Goal: Navigation & Orientation: Find specific page/section

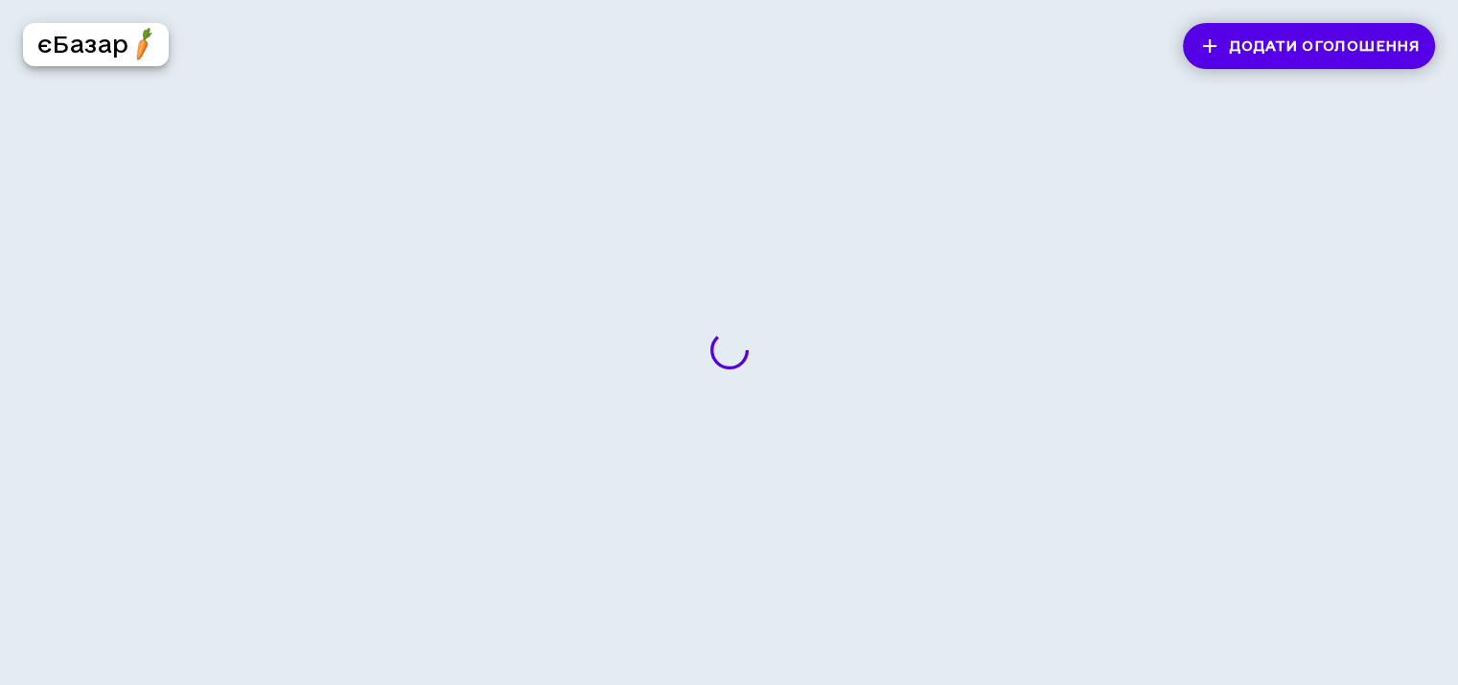
click at [100, 47] on h5 "єБазар" at bounding box center [82, 44] width 91 height 31
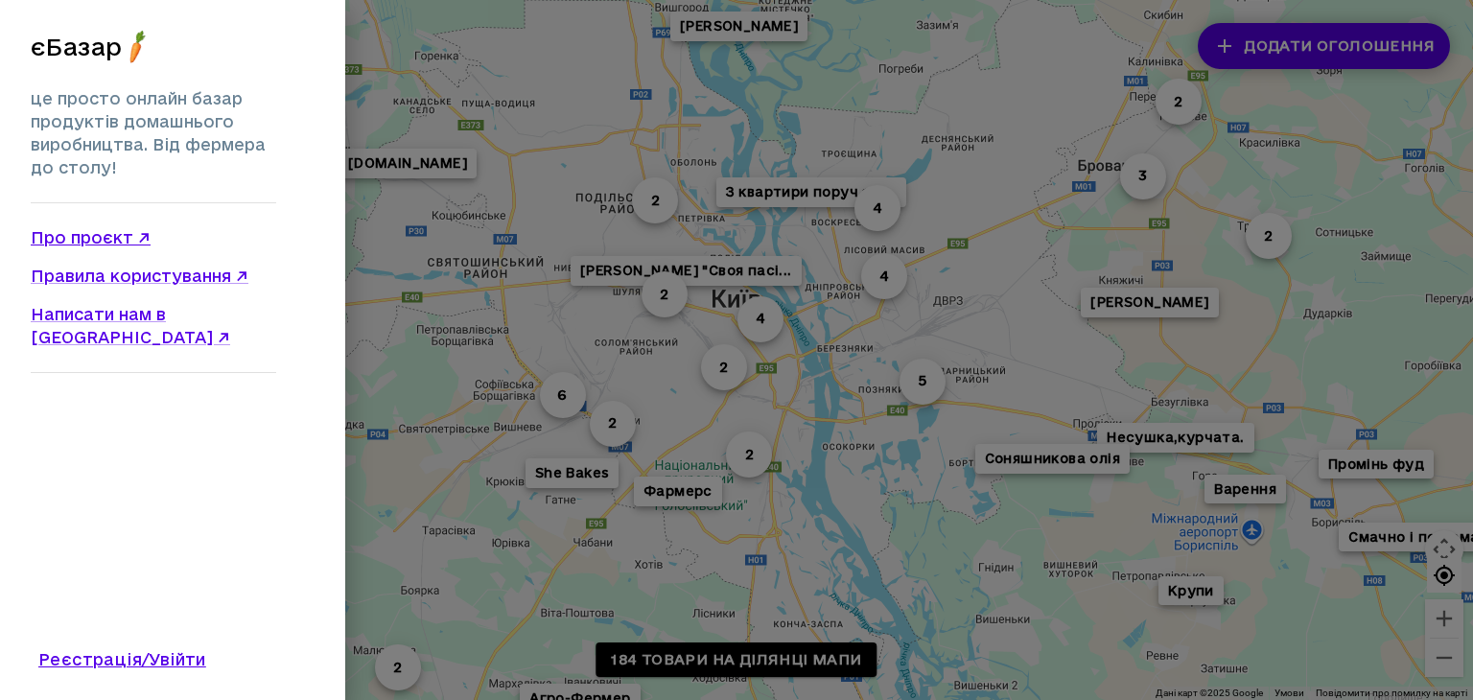
click at [64, 231] on link "Про проєкт ↗" at bounding box center [153, 237] width 245 height 23
click at [173, 274] on link "Правила користування ↗" at bounding box center [153, 276] width 245 height 23
click at [96, 244] on link "Про проєкт ↗" at bounding box center [153, 237] width 245 height 23
click at [689, 224] on div at bounding box center [736, 350] width 1473 height 700
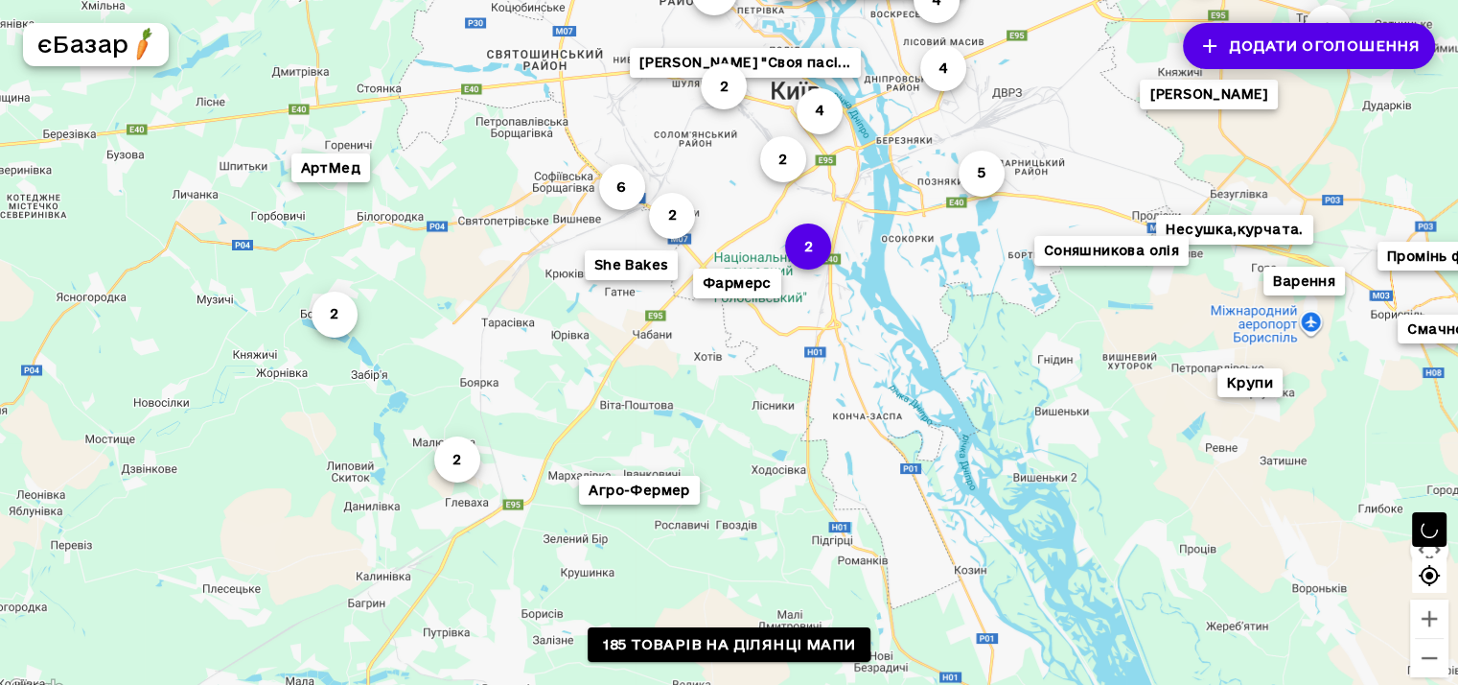
click at [826, 256] on button "2" at bounding box center [808, 246] width 46 height 46
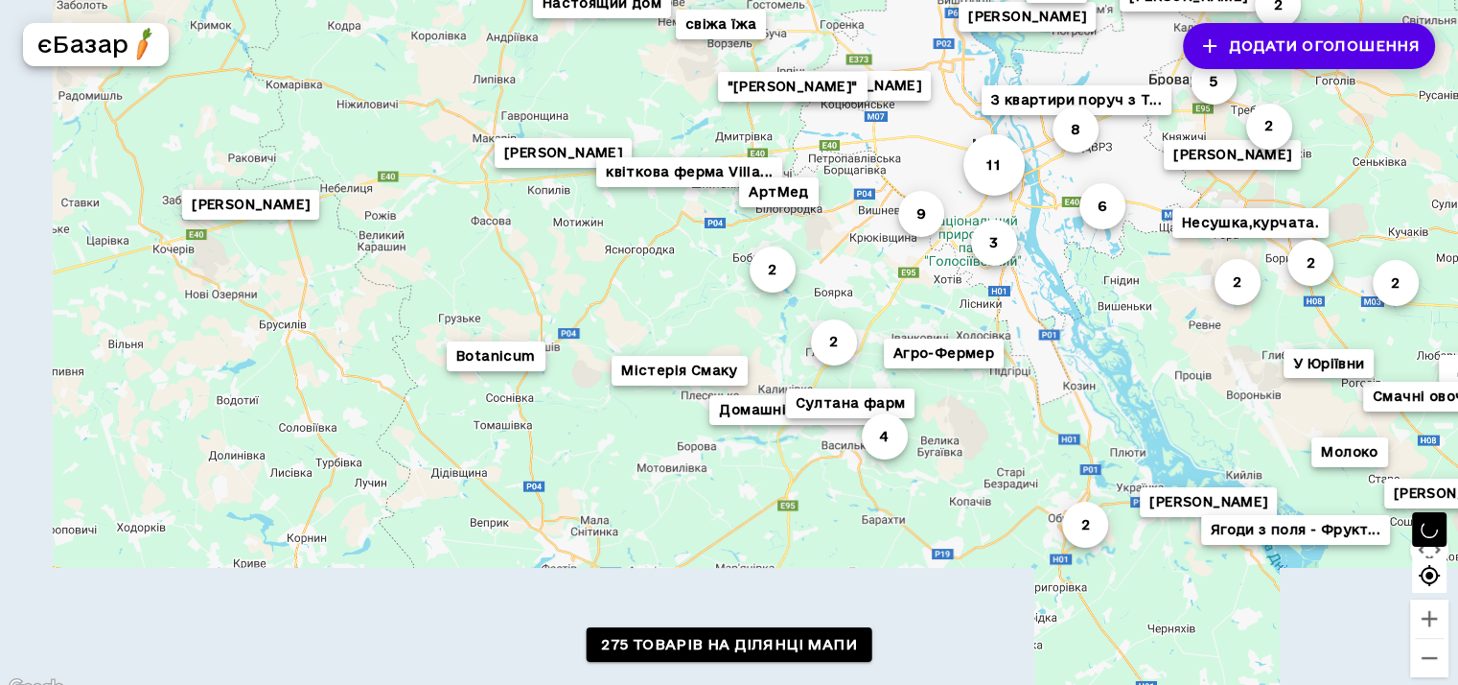
drag, startPoint x: 740, startPoint y: 461, endPoint x: 896, endPoint y: 268, distance: 248.1
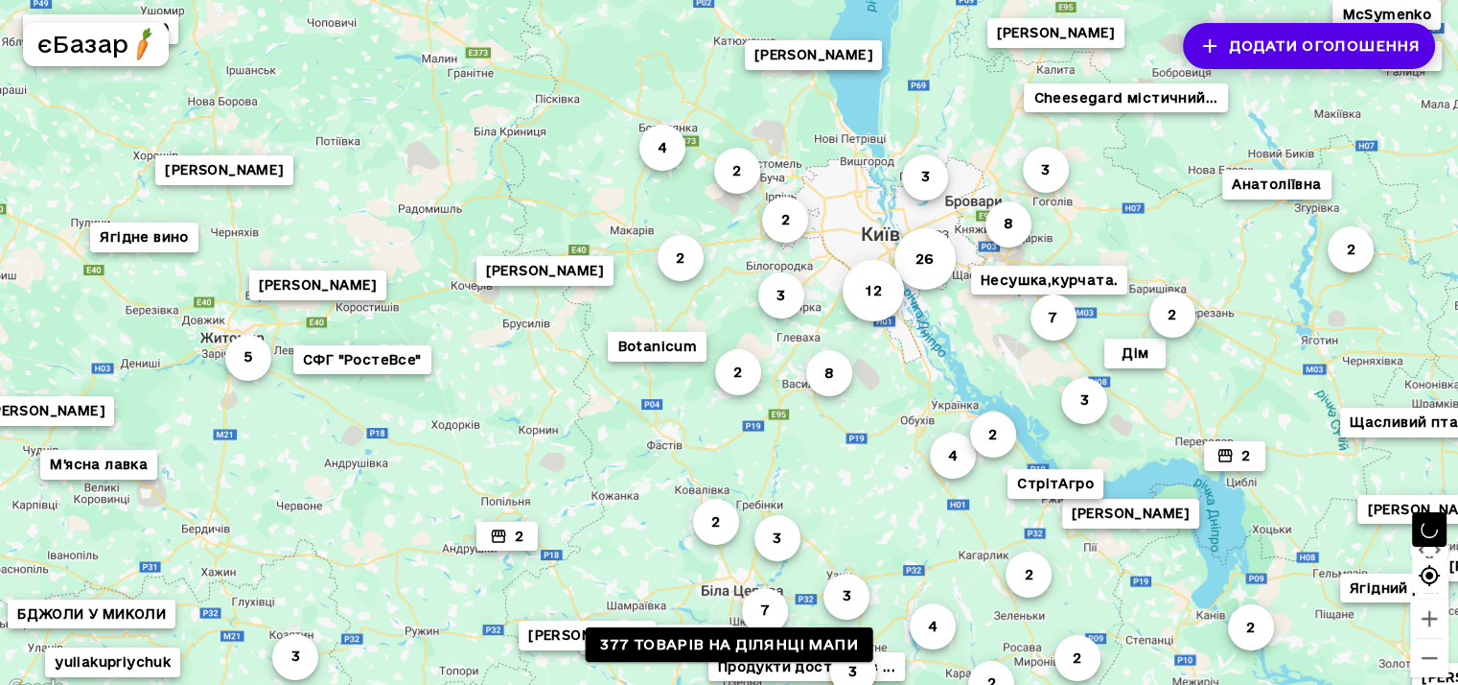
drag, startPoint x: 1045, startPoint y: 441, endPoint x: 518, endPoint y: 199, distance: 580.0
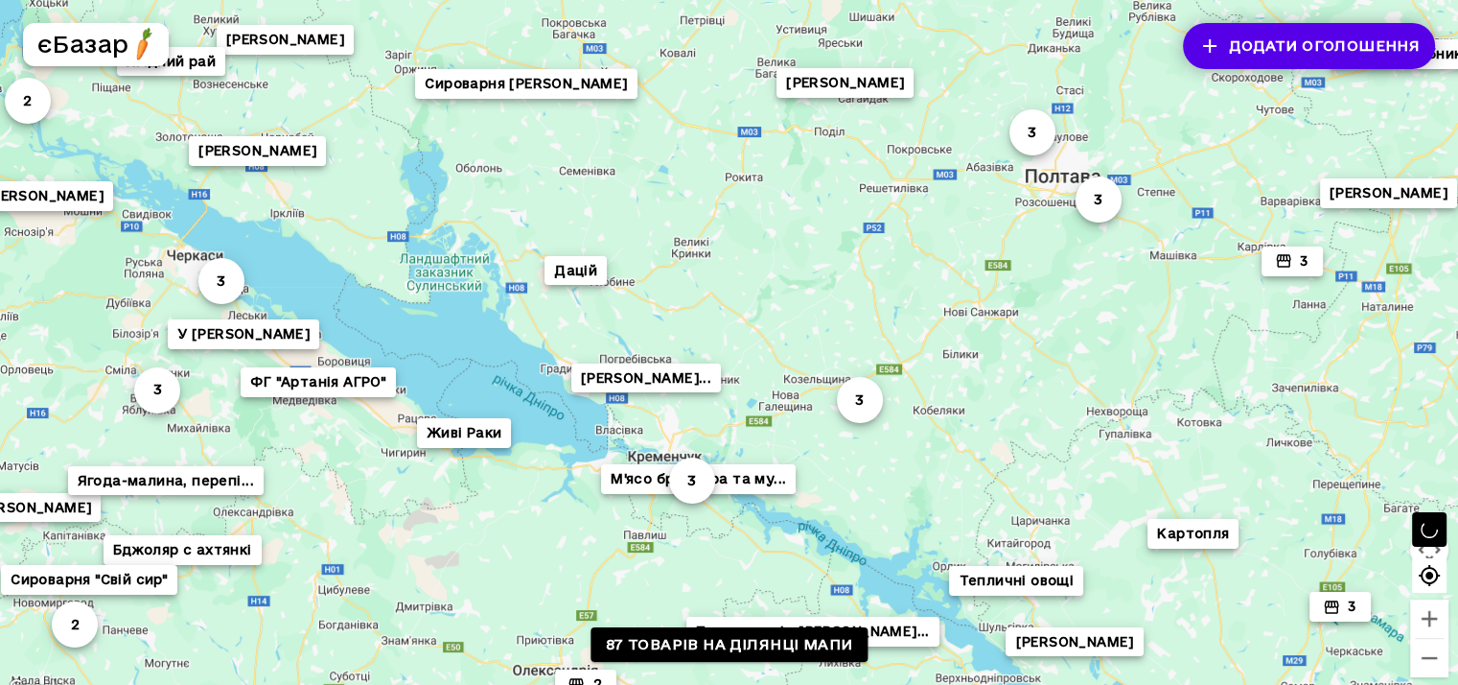
drag, startPoint x: 1039, startPoint y: 378, endPoint x: 688, endPoint y: 277, distance: 365.0
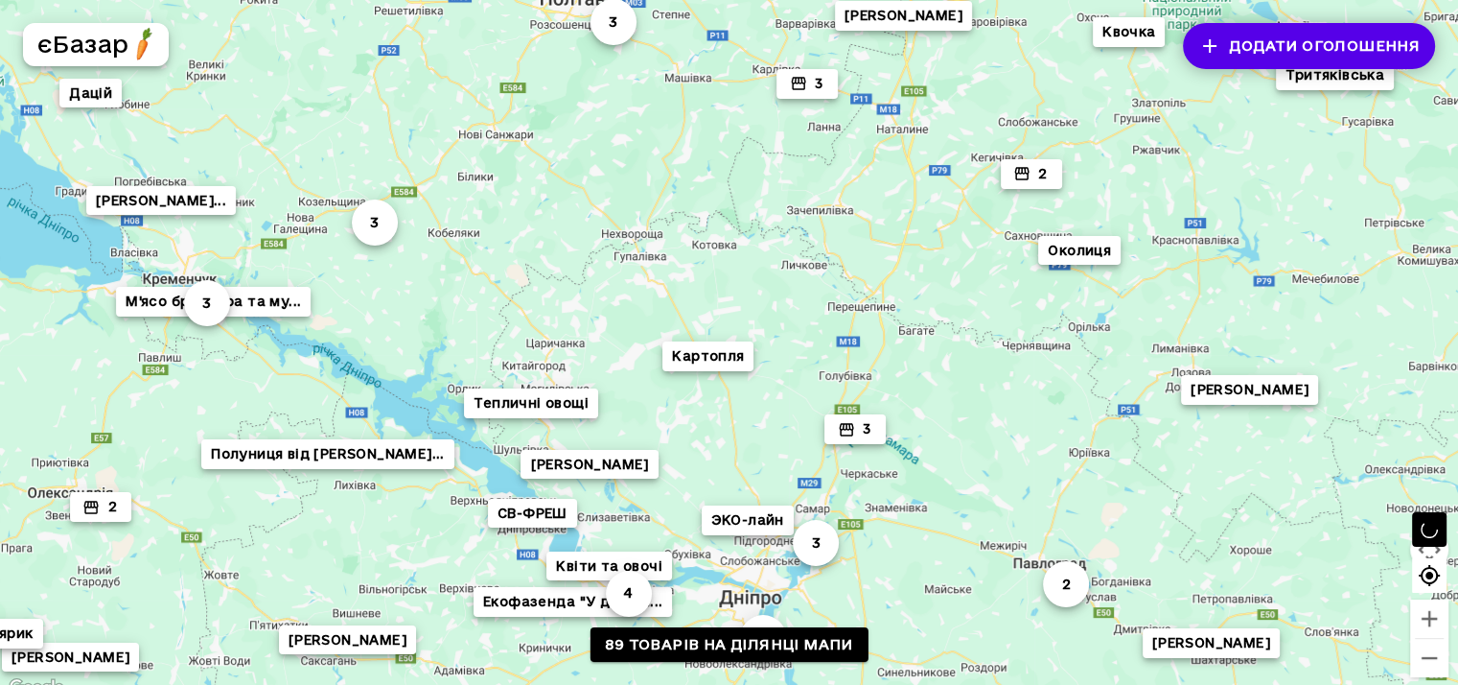
drag, startPoint x: 1024, startPoint y: 414, endPoint x: 831, endPoint y: 211, distance: 280.1
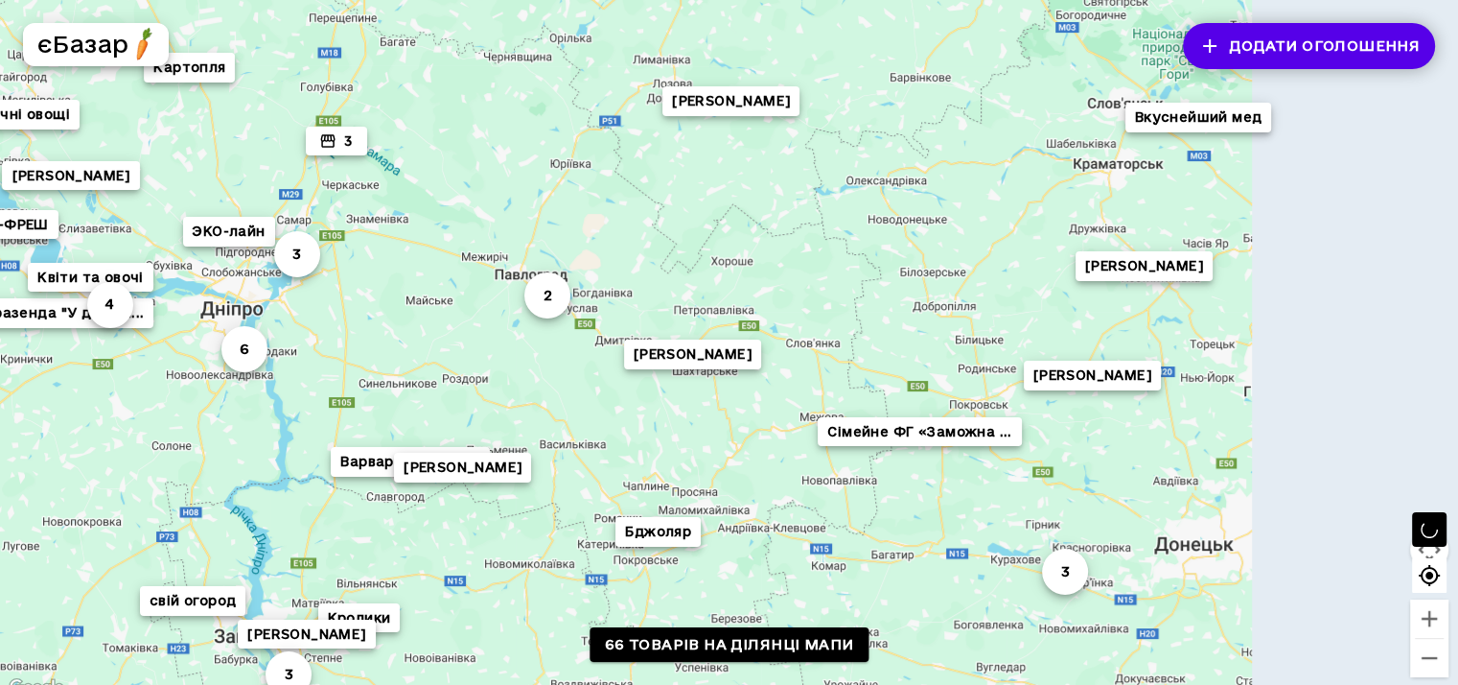
drag, startPoint x: 1093, startPoint y: 274, endPoint x: 679, endPoint y: 303, distance: 415.1
click at [728, 295] on div "6 3 3 Тепличні овощі 2 Пан [PERSON_NAME] 3 4 Варваровка овощи 3 СВ-ФРЕШ Кролики…" at bounding box center [729, 350] width 1458 height 700
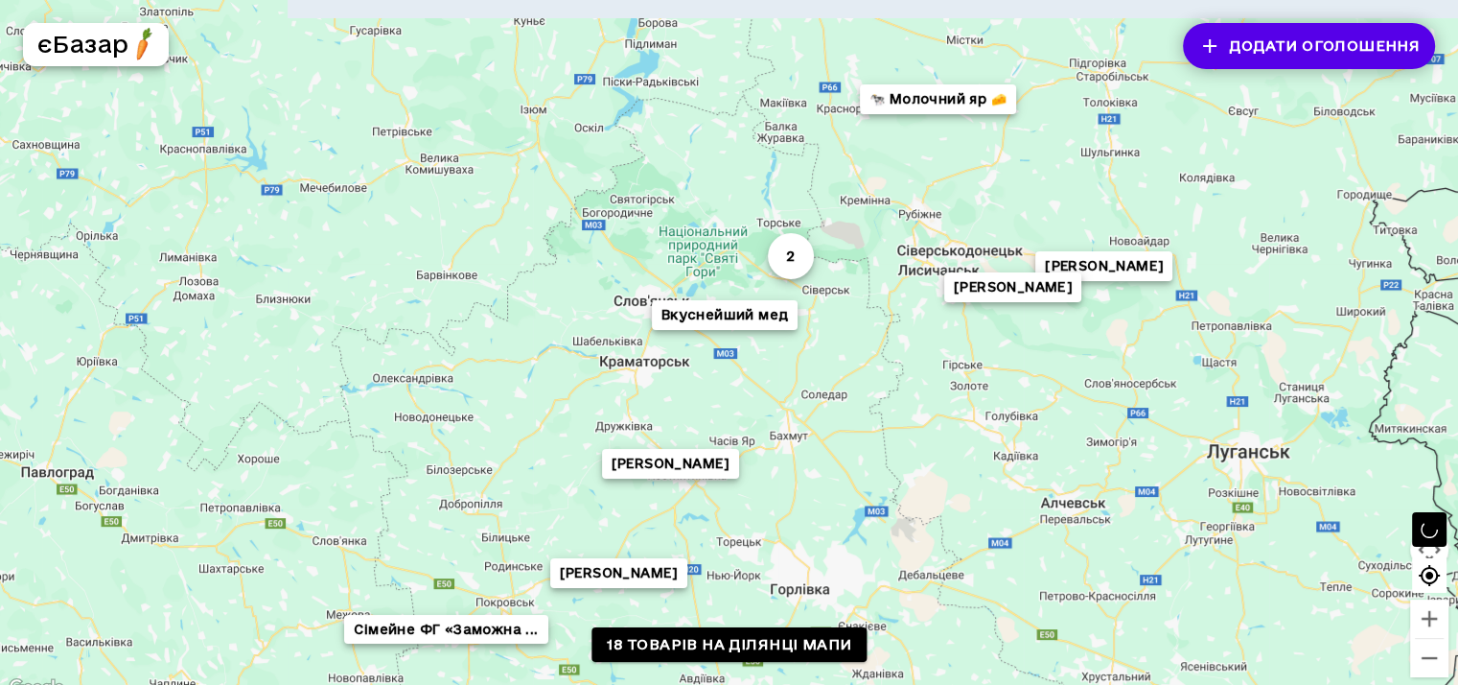
drag, startPoint x: 389, startPoint y: 195, endPoint x: 633, endPoint y: 255, distance: 250.9
click at [625, 254] on div "[PERSON_NAME] 2 Пан [PERSON_NAME] мед Сімейне ФГ «Заможна ... 🐄 Молочний яр 🧀 В…" at bounding box center [729, 350] width 1458 height 700
